Goal: Task Accomplishment & Management: Complete application form

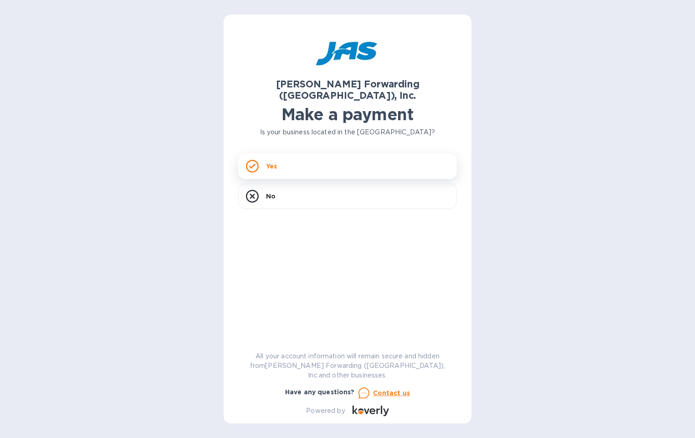
click at [310, 160] on div "Yes" at bounding box center [347, 165] width 218 height 25
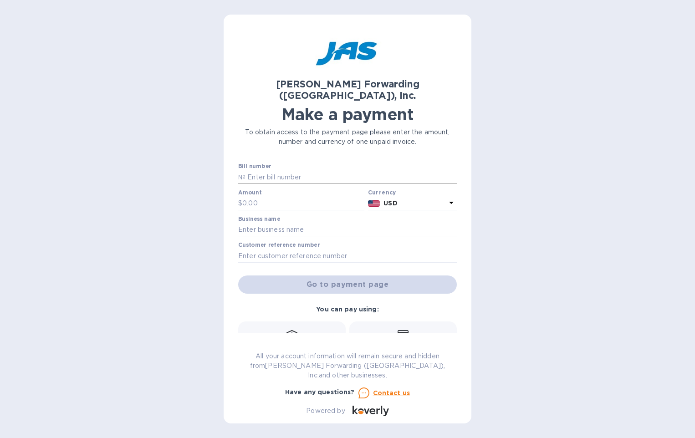
click at [270, 170] on input "text" at bounding box center [350, 177] width 211 height 14
click at [244, 173] on p "№" at bounding box center [241, 178] width 7 height 10
click at [269, 170] on input "text" at bounding box center [350, 177] width 211 height 14
paste input "SFO503357464"
type input "SFO503357464"
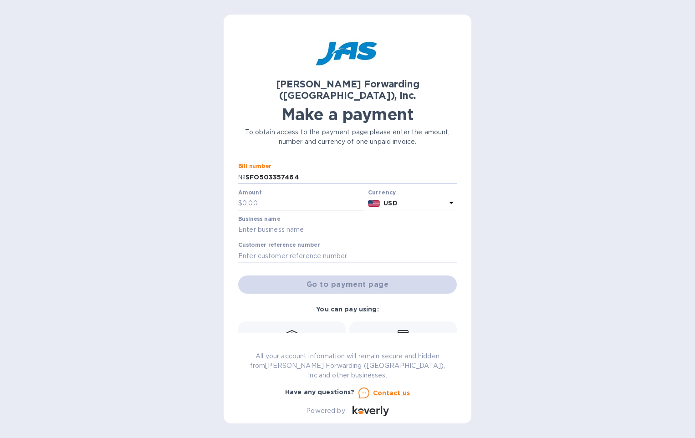
click at [268, 197] on input "text" at bounding box center [303, 204] width 122 height 14
type input "135.00"
click at [266, 223] on input "text" at bounding box center [347, 230] width 218 height 14
type input "Shalby Advanced Technologies"
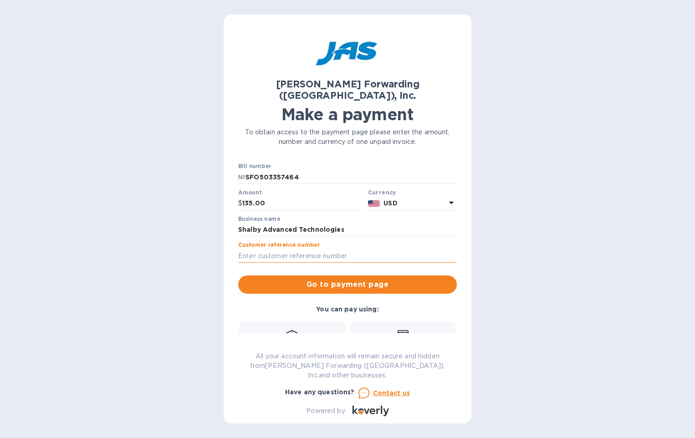
click at [261, 249] on input "text" at bounding box center [347, 256] width 218 height 14
click at [559, 212] on div "[PERSON_NAME] Forwarding ([GEOGRAPHIC_DATA]), Inc. Make a payment To obtain acc…" at bounding box center [347, 219] width 695 height 438
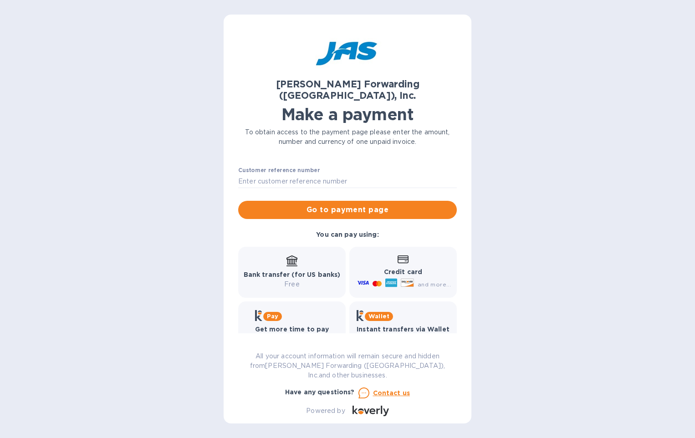
scroll to position [78, 0]
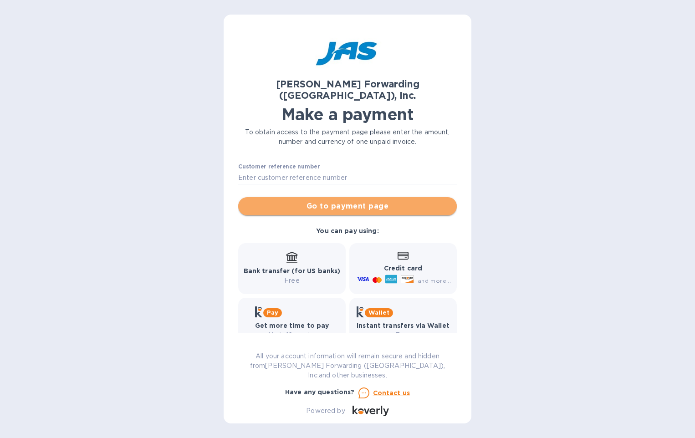
click at [354, 201] on span "Go to payment page" at bounding box center [347, 206] width 204 height 11
